Goal: Task Accomplishment & Management: Complete application form

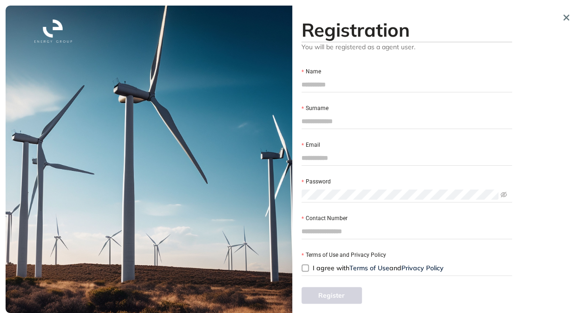
click at [345, 85] on input "Name" at bounding box center [407, 85] width 210 height 14
type input "********"
click at [313, 123] on input "Surname" at bounding box center [407, 121] width 210 height 14
type input "*****"
click at [312, 156] on input "Email" at bounding box center [407, 158] width 210 height 14
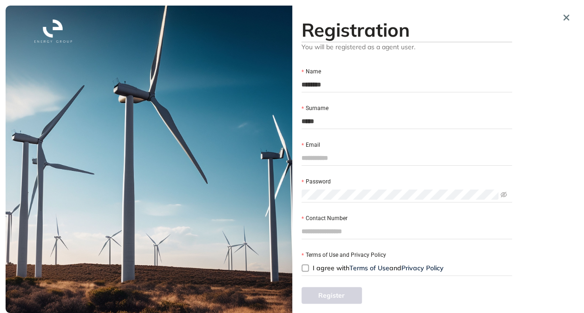
click at [330, 157] on input "Email" at bounding box center [407, 158] width 210 height 14
type input "**********"
click at [331, 231] on input "Contact Number" at bounding box center [407, 231] width 210 height 14
type input "**********"
click at [309, 270] on span "I agree with Terms of Use and Privacy Policy" at bounding box center [378, 268] width 138 height 10
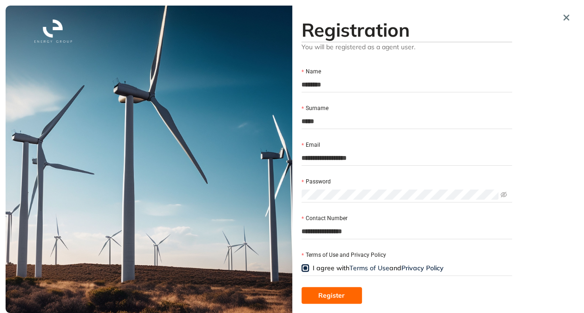
scroll to position [4, 0]
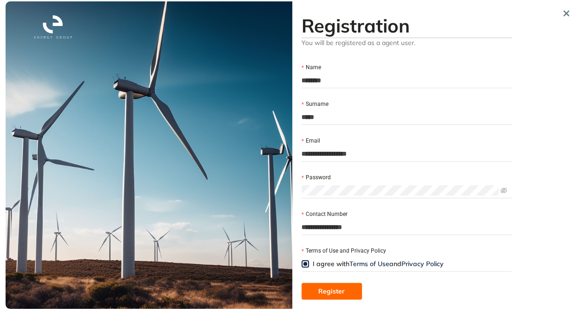
click at [348, 287] on button "Register" at bounding box center [332, 291] width 60 height 17
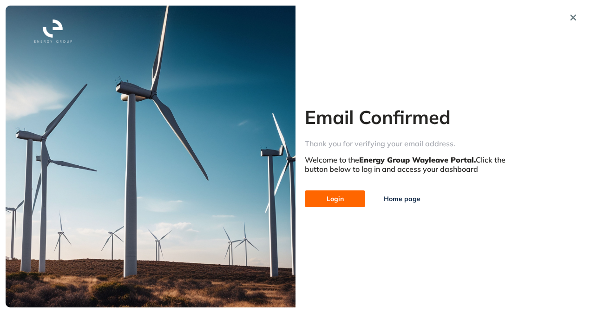
click at [333, 203] on span "Login" at bounding box center [335, 199] width 17 height 10
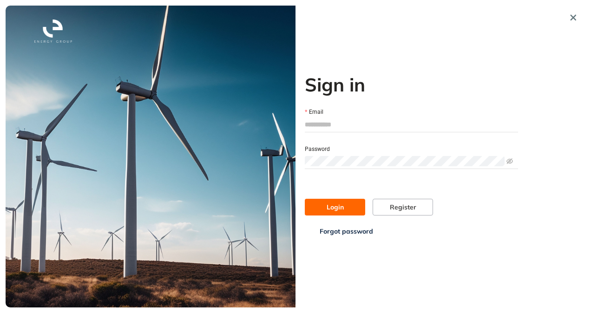
click at [327, 124] on input "Email" at bounding box center [411, 125] width 213 height 14
type input "**********"
click at [512, 159] on icon "eye-invisible" at bounding box center [509, 161] width 7 height 6
click at [512, 159] on icon "eye" at bounding box center [509, 161] width 7 height 7
click at [340, 203] on span "Login" at bounding box center [335, 207] width 17 height 10
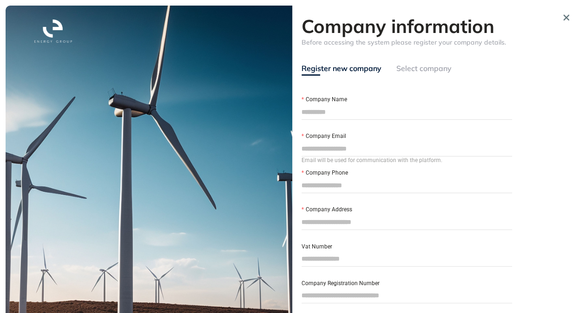
scroll to position [0, 0]
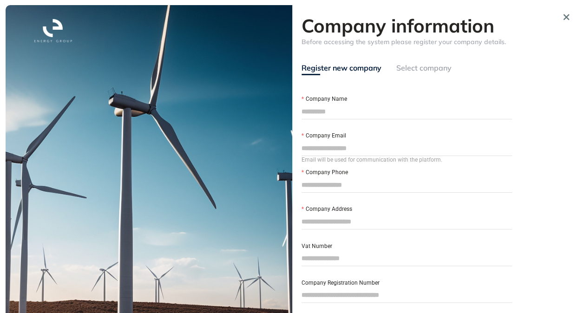
click at [356, 113] on input "Company Name" at bounding box center [407, 112] width 210 height 14
type input "*"
click at [410, 70] on div "Select company" at bounding box center [423, 68] width 55 height 12
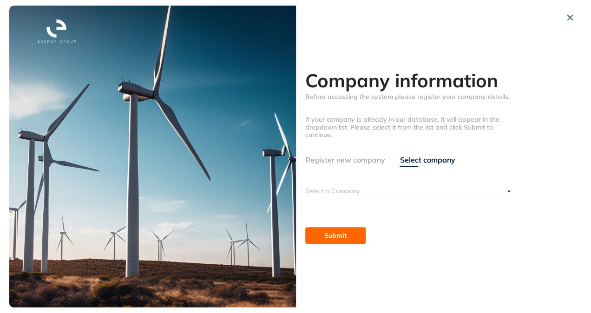
scroll to position [0, 0]
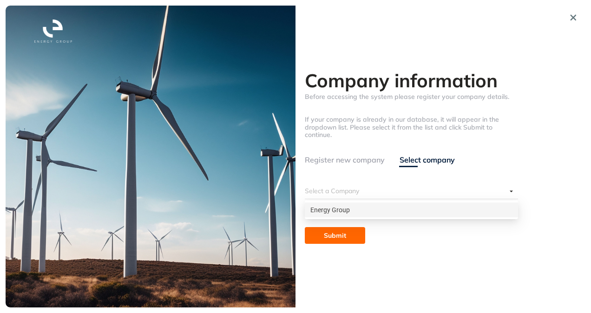
click at [384, 191] on input "search" at bounding box center [406, 191] width 202 height 14
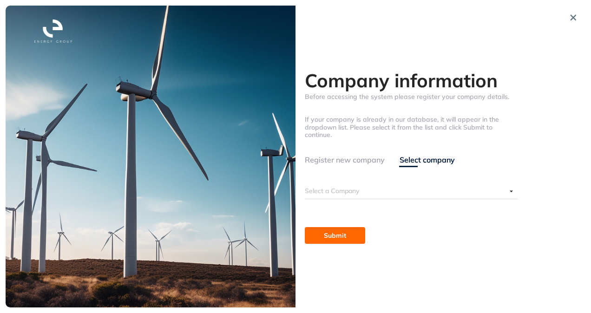
click at [347, 220] on form "Select a Company Submit" at bounding box center [411, 214] width 213 height 60
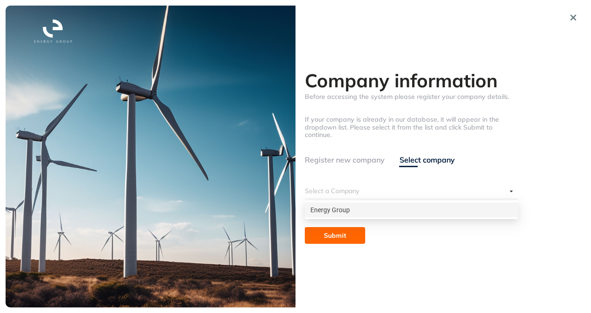
click at [341, 185] on input "search" at bounding box center [406, 191] width 202 height 14
click at [334, 208] on div "Energy Group" at bounding box center [411, 210] width 202 height 10
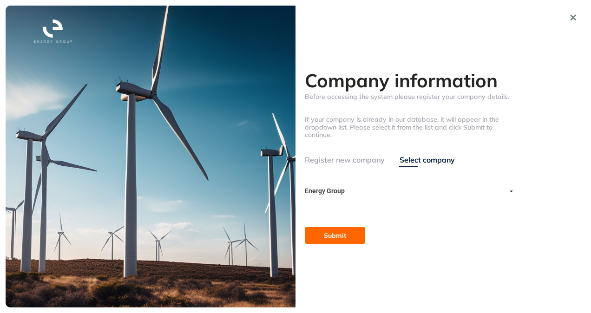
click at [337, 231] on span "Submit" at bounding box center [335, 235] width 22 height 10
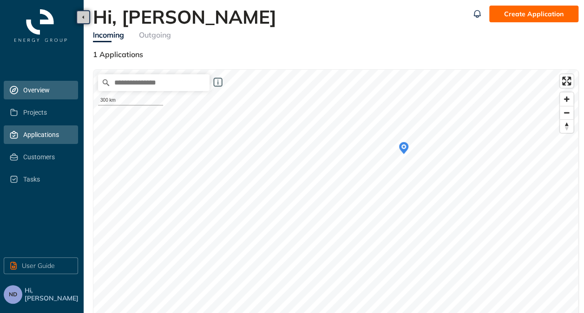
click at [52, 135] on span "Applications" at bounding box center [46, 134] width 47 height 19
